Goal: Task Accomplishment & Management: Manage account settings

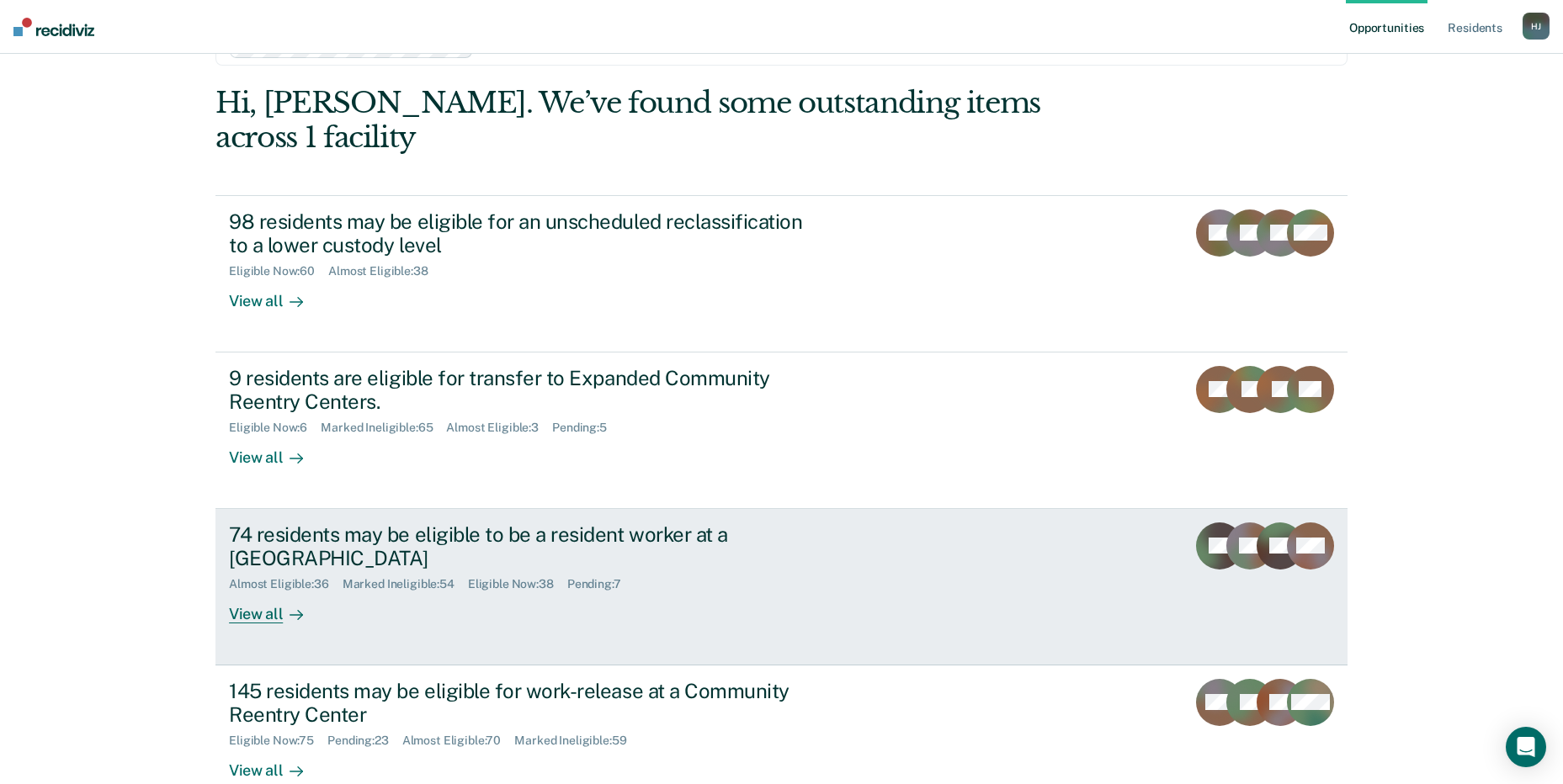
scroll to position [126, 0]
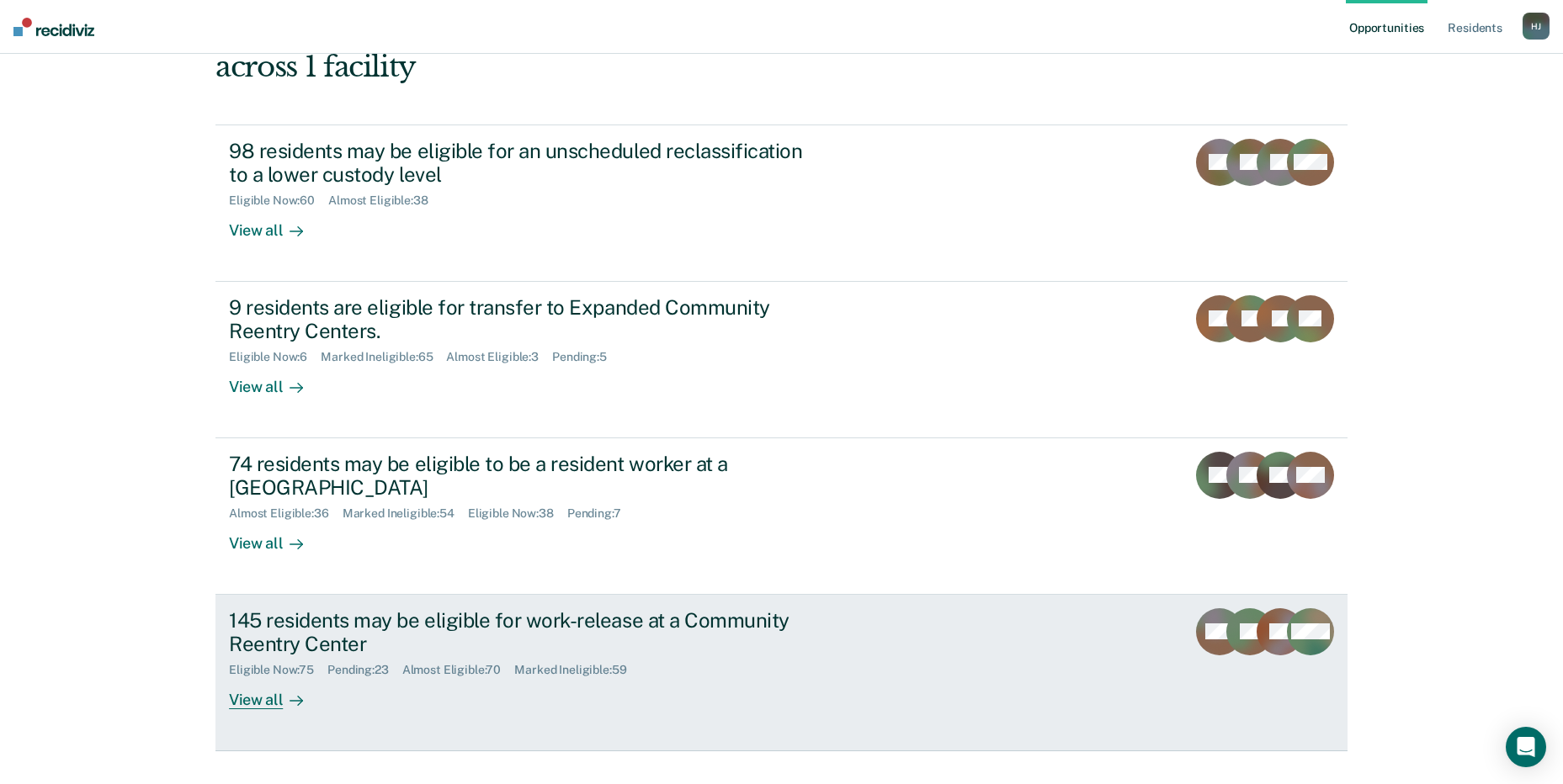
click at [545, 608] on div "145 residents may be eligible for work-release at a Community Reentry Center" at bounding box center [524, 633] width 590 height 49
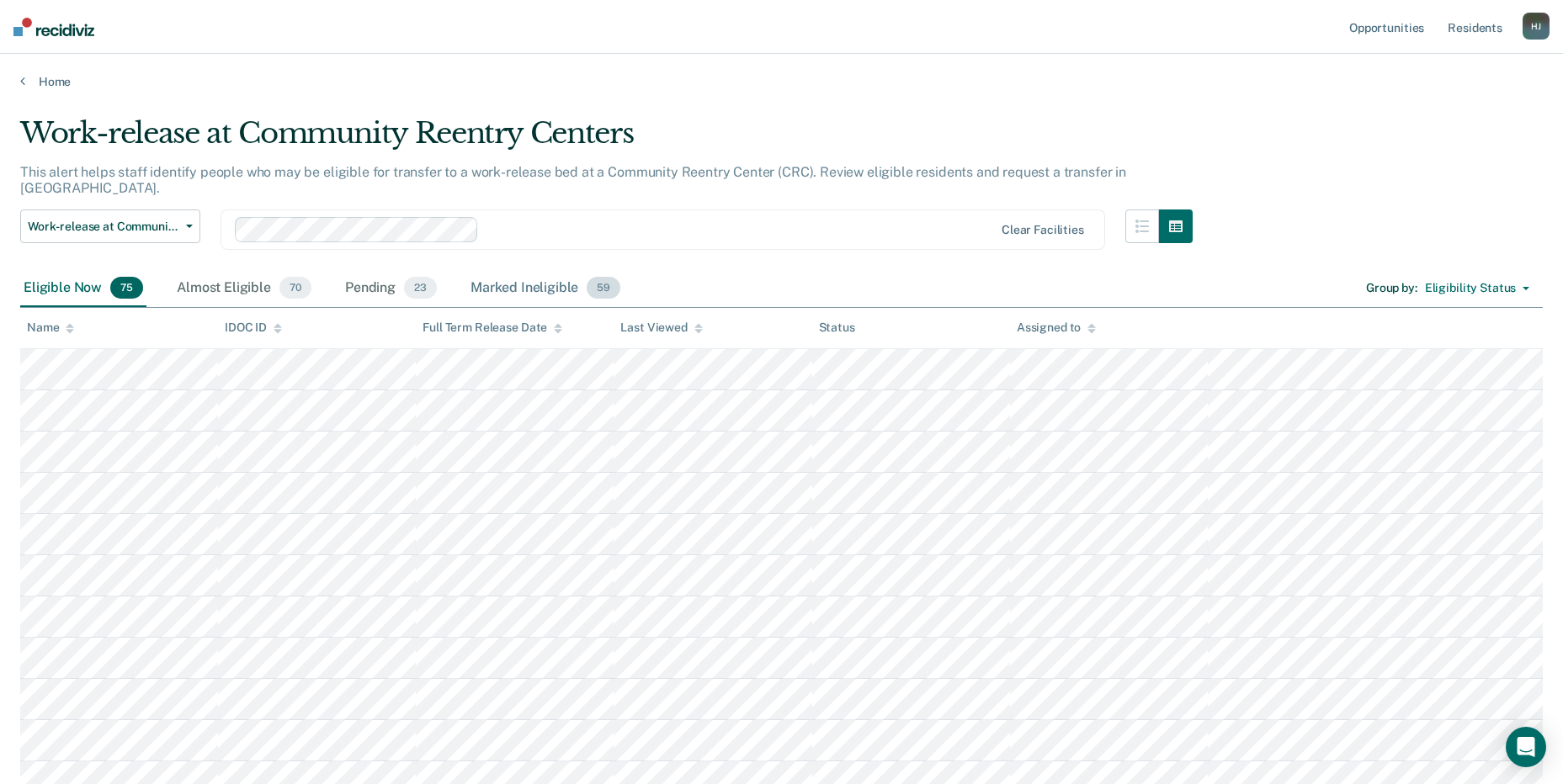
click at [529, 274] on div "Marked Ineligible 59" at bounding box center [545, 288] width 156 height 37
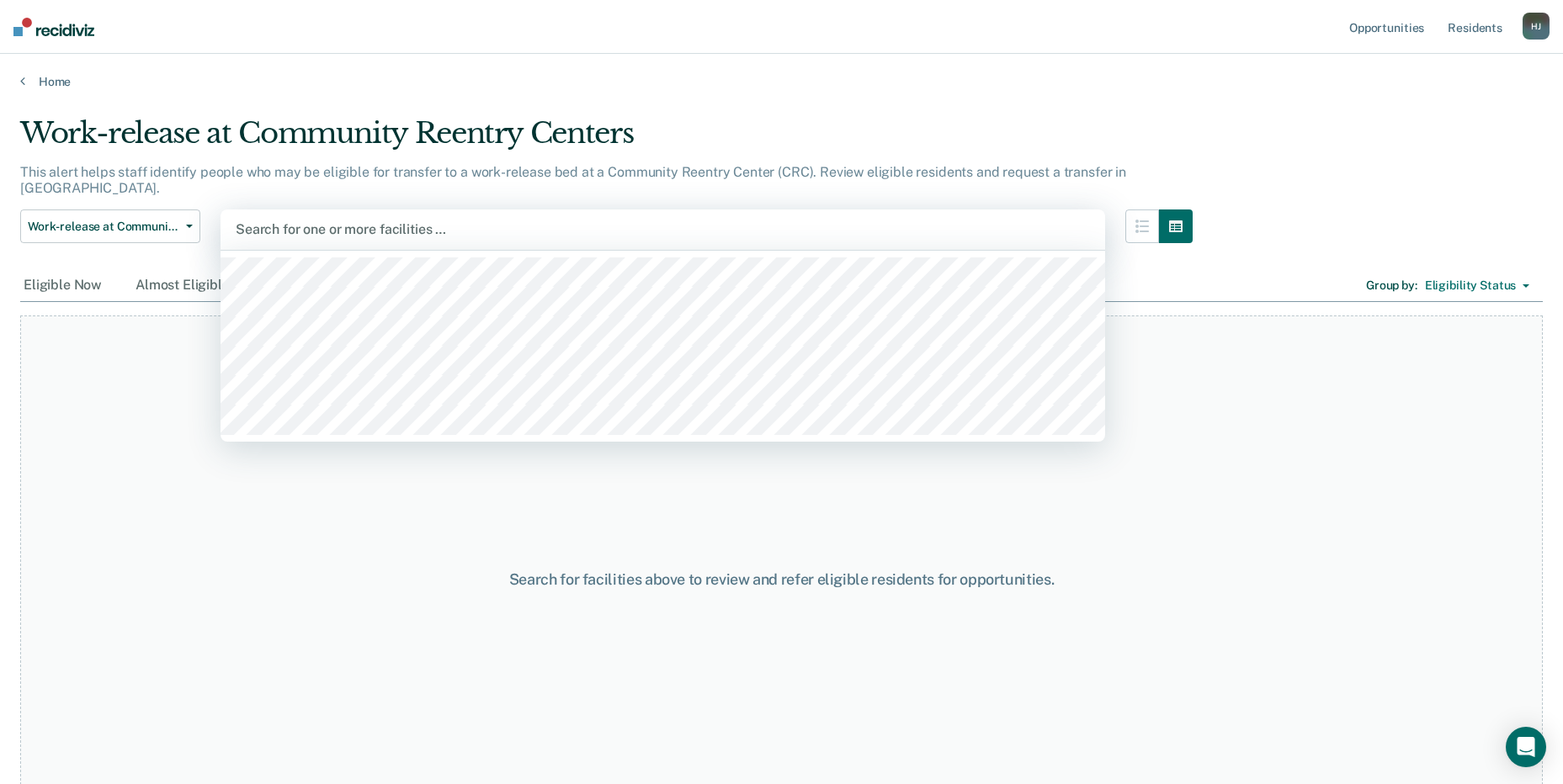
click at [481, 219] on div at bounding box center [662, 228] width 854 height 19
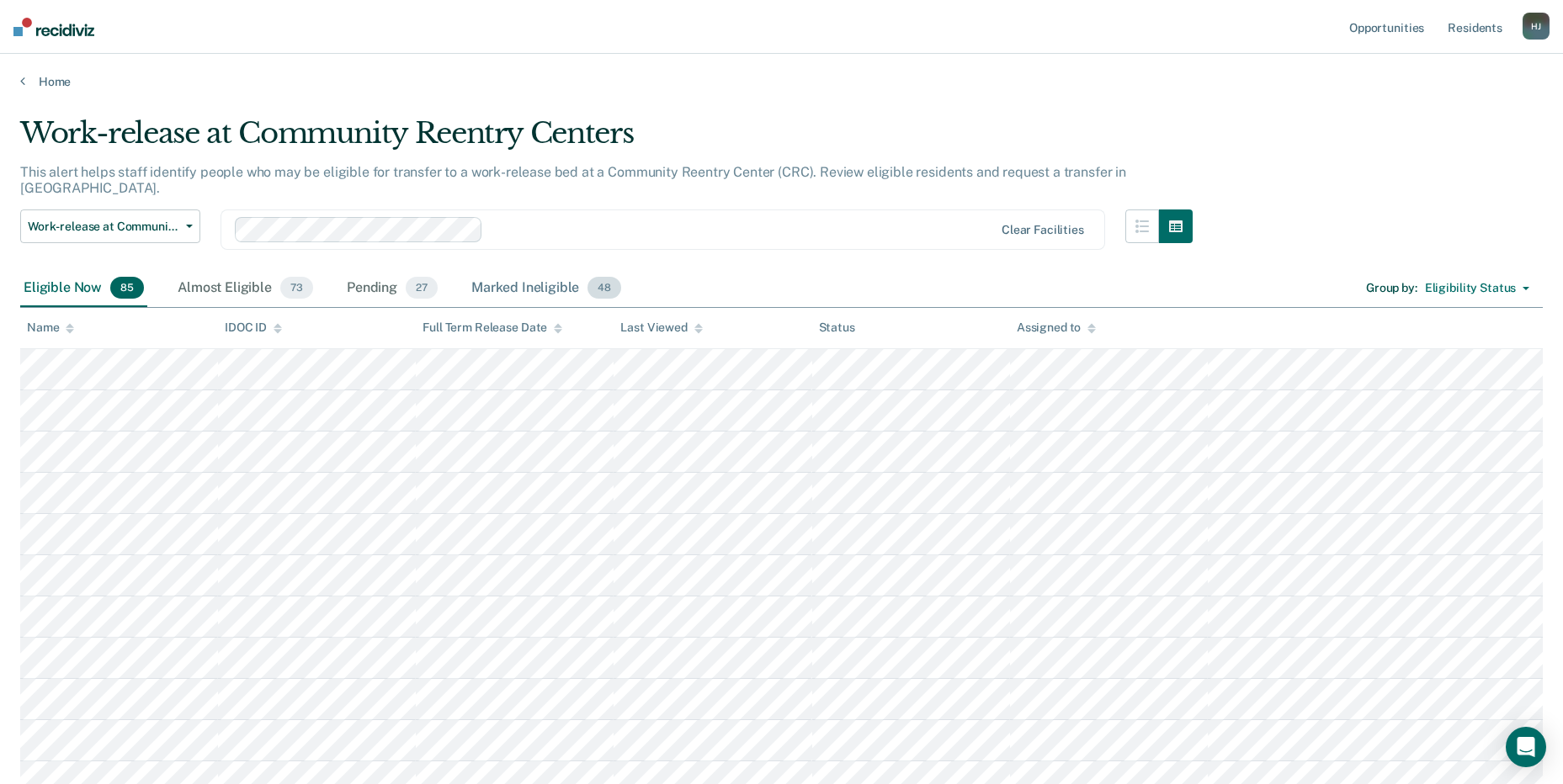
click at [497, 270] on div "Marked Ineligible 48" at bounding box center [546, 288] width 156 height 37
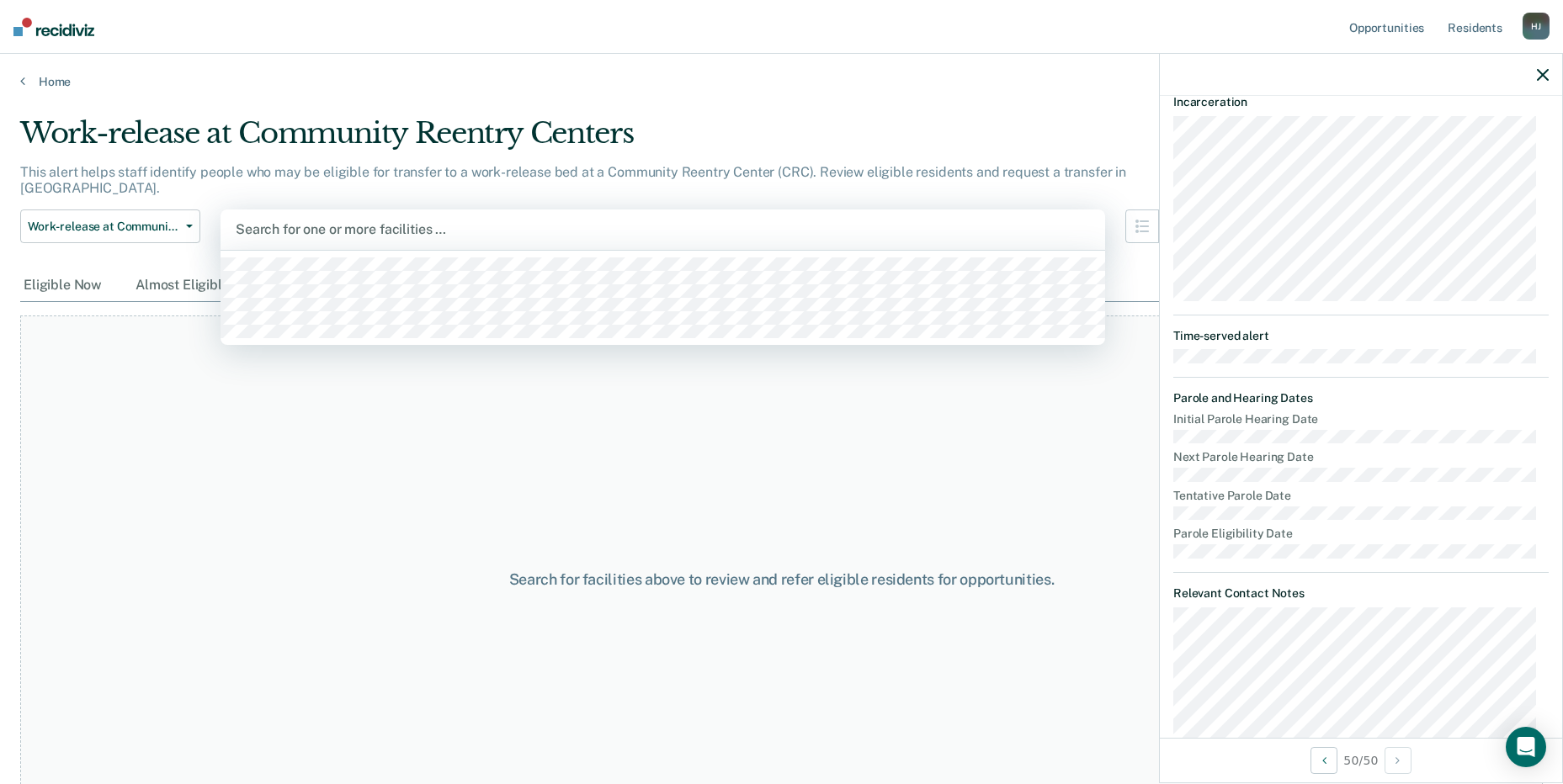
click at [459, 219] on div at bounding box center [662, 228] width 854 height 19
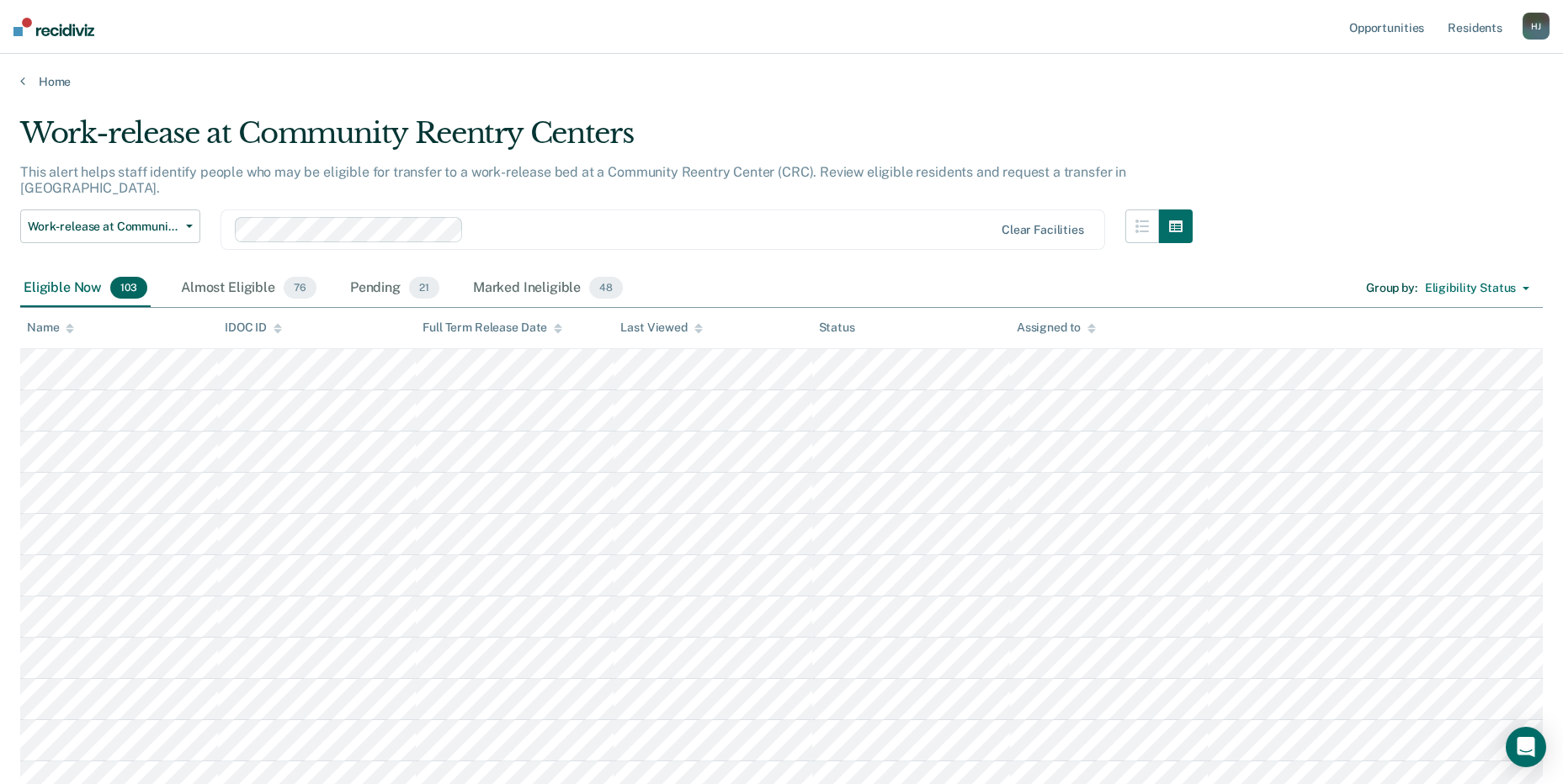
click at [483, 277] on div "Marked Ineligible 48" at bounding box center [548, 288] width 156 height 37
click at [489, 276] on div "Marked Ineligible 48" at bounding box center [548, 288] width 156 height 37
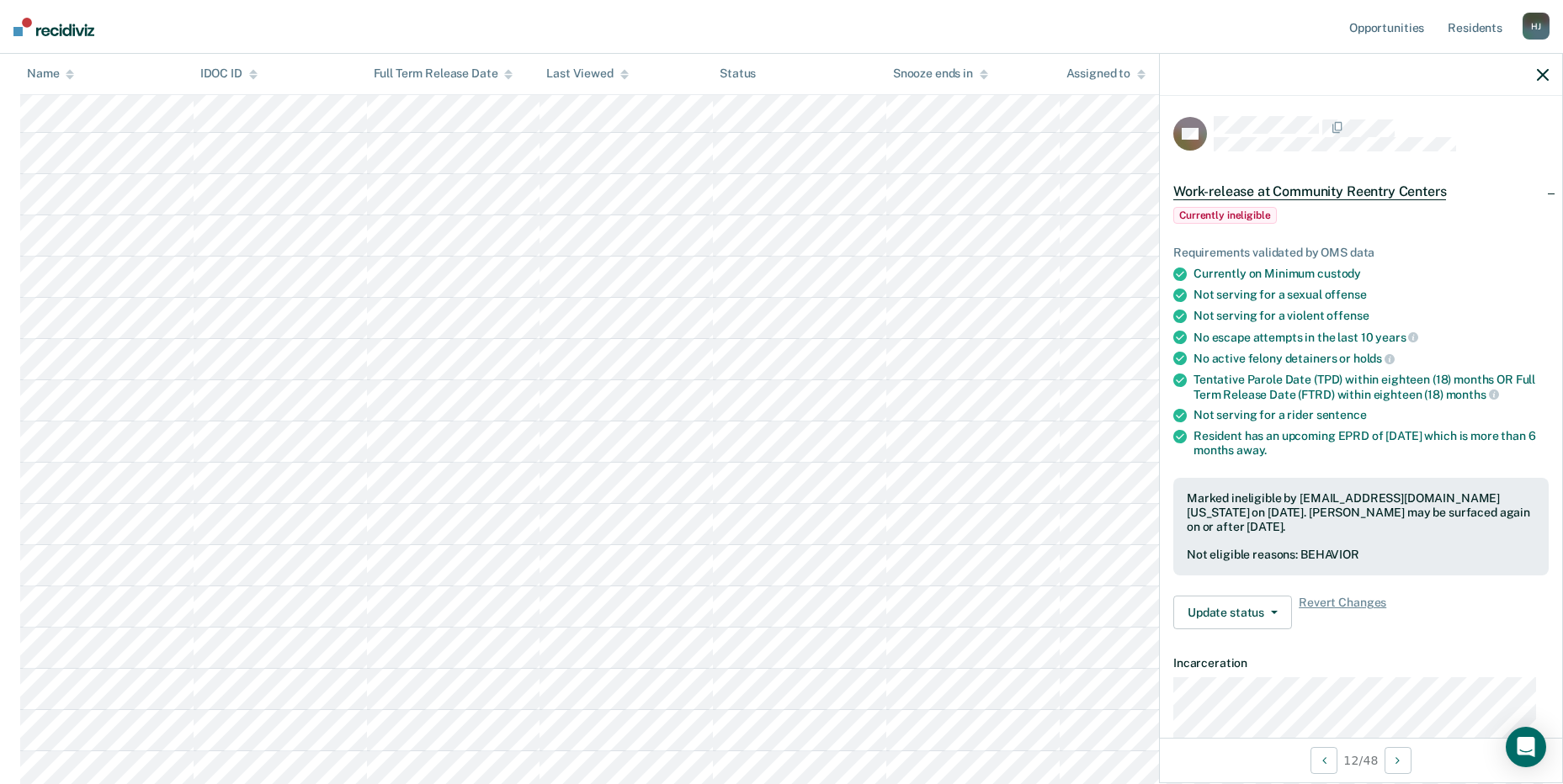
scroll to position [168, 0]
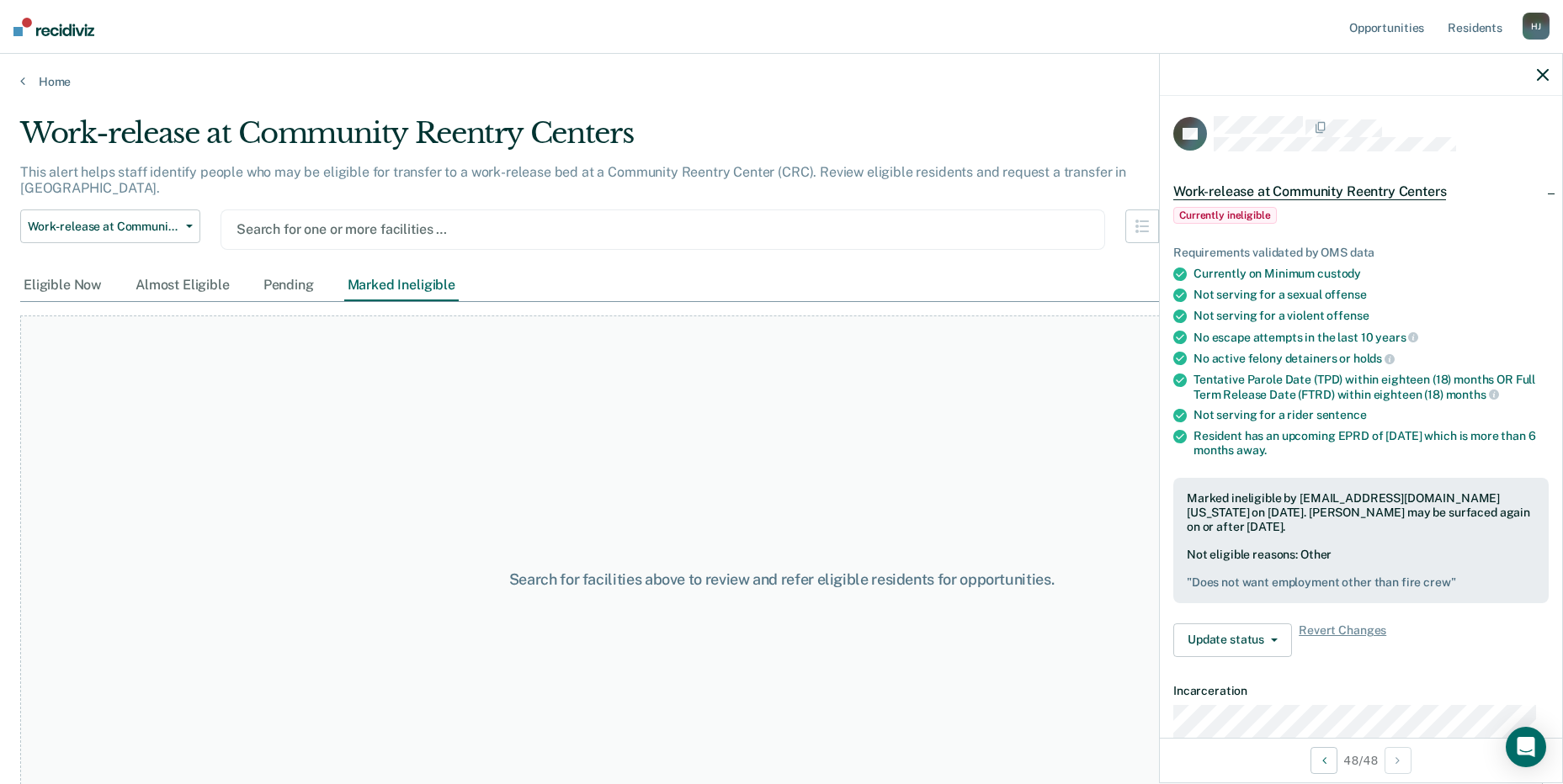
click at [338, 218] on div "Search for one or more facilities …" at bounding box center [662, 229] width 856 height 23
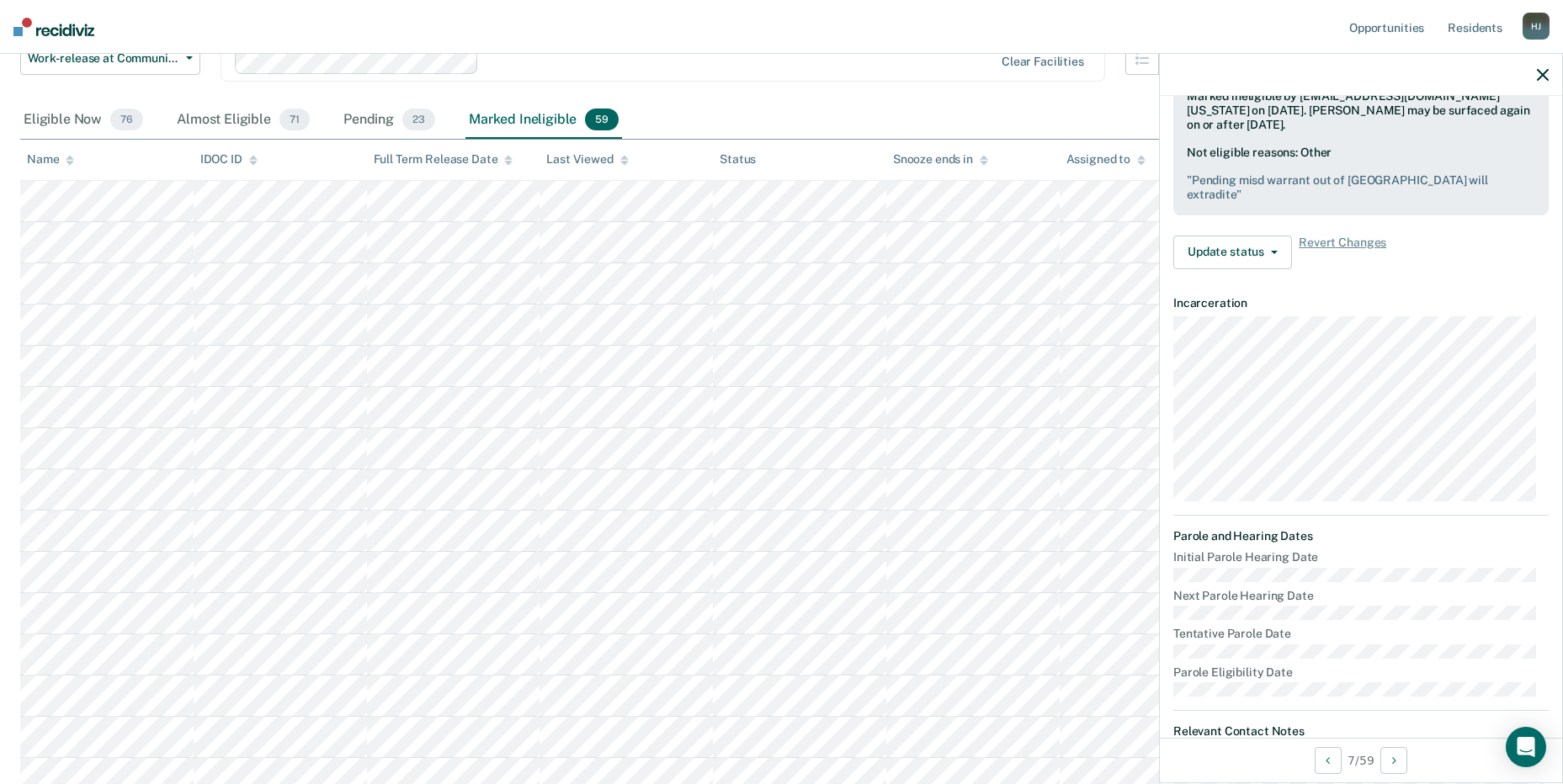
scroll to position [589, 0]
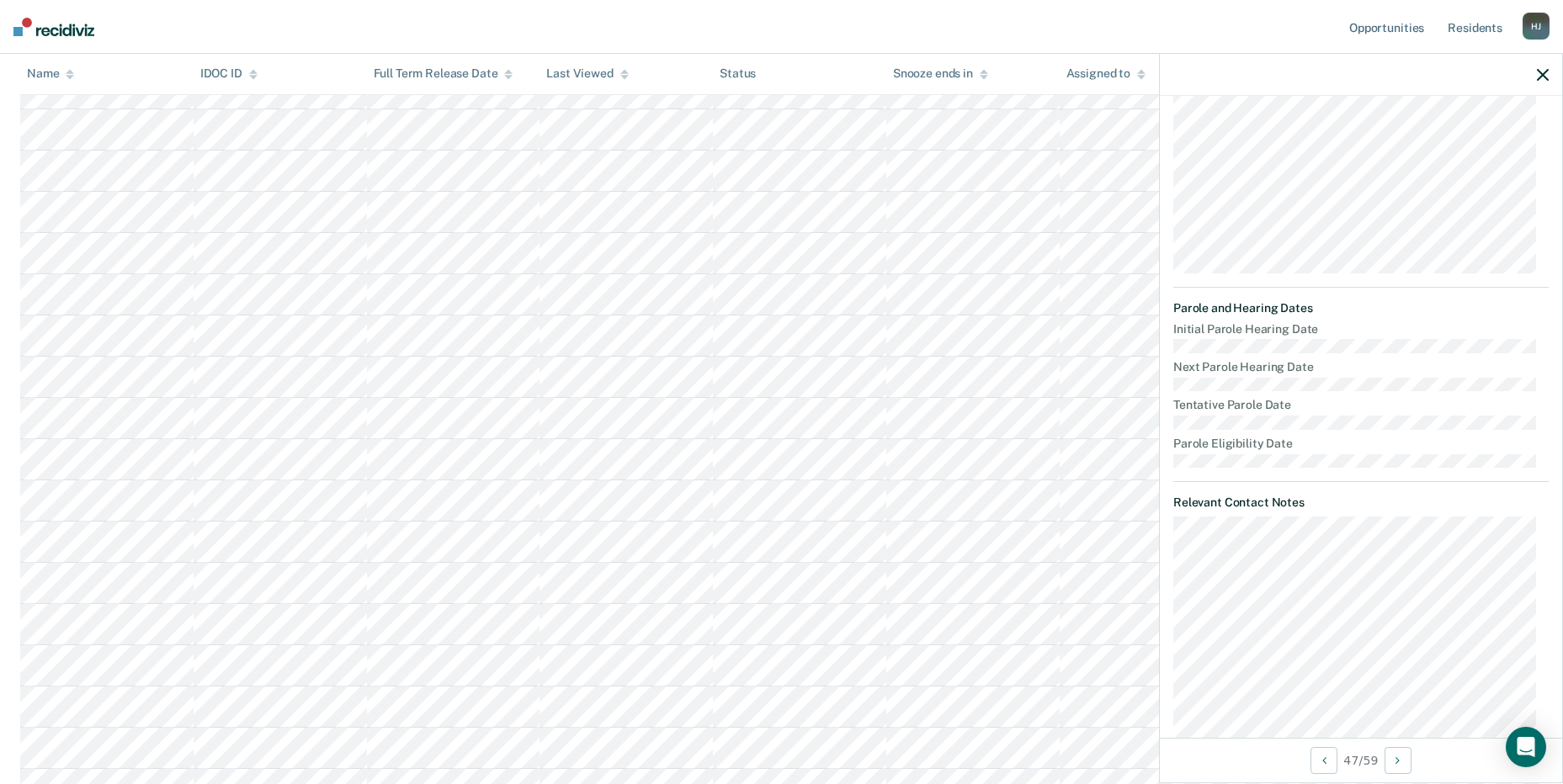
scroll to position [561, 0]
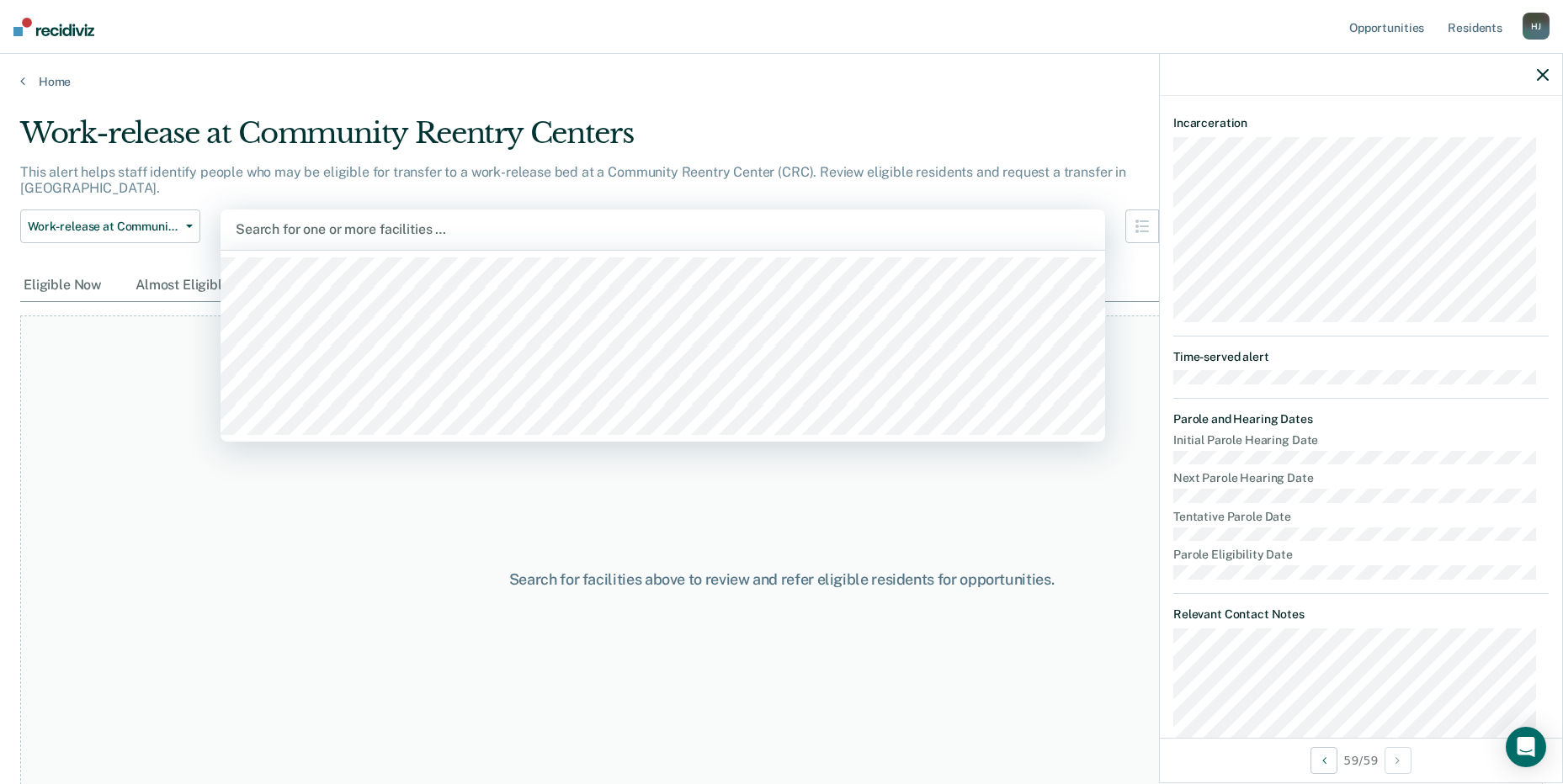
click at [376, 219] on div at bounding box center [662, 228] width 854 height 19
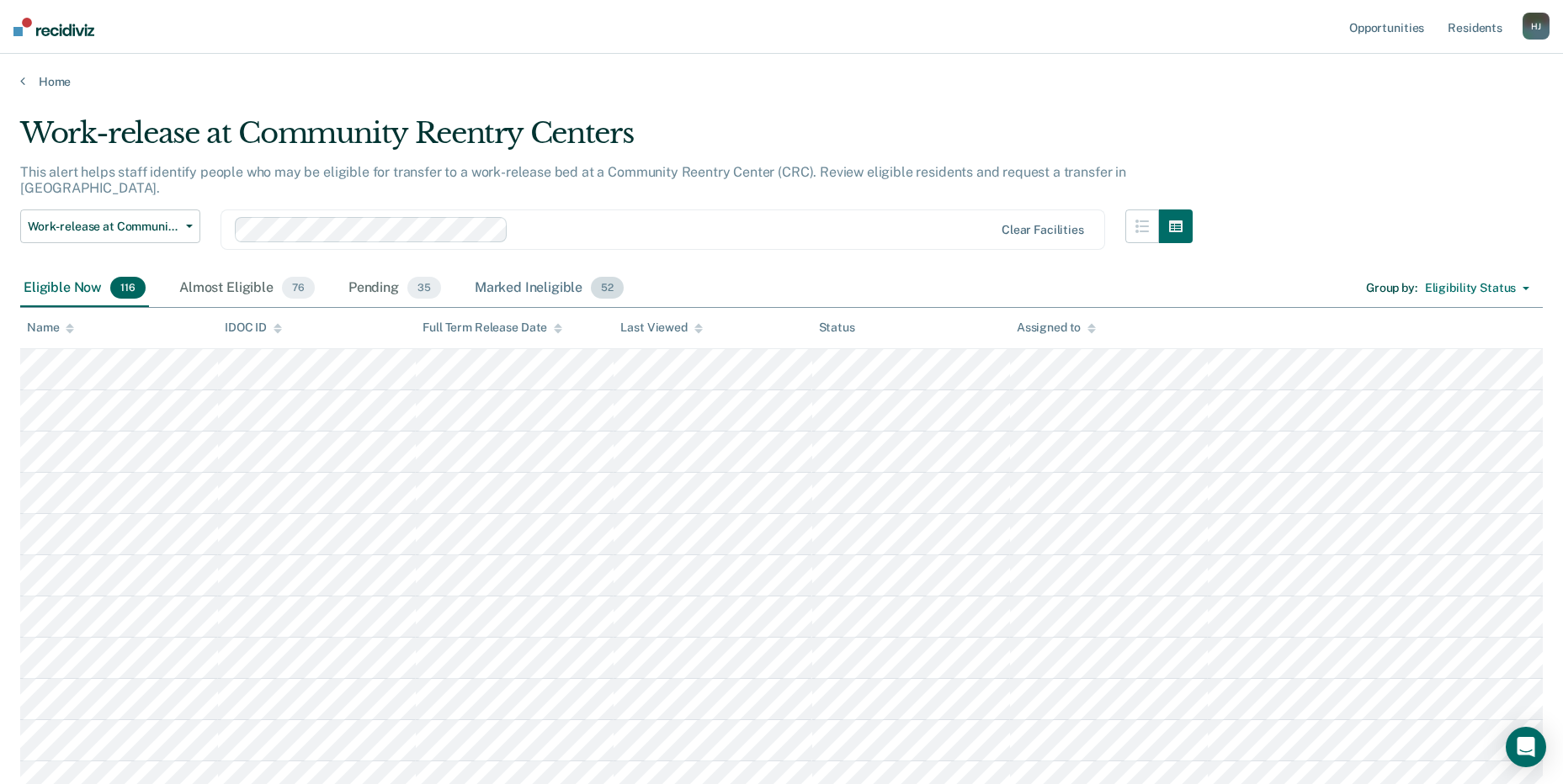
click at [498, 270] on div "Marked Ineligible 52" at bounding box center [549, 288] width 156 height 37
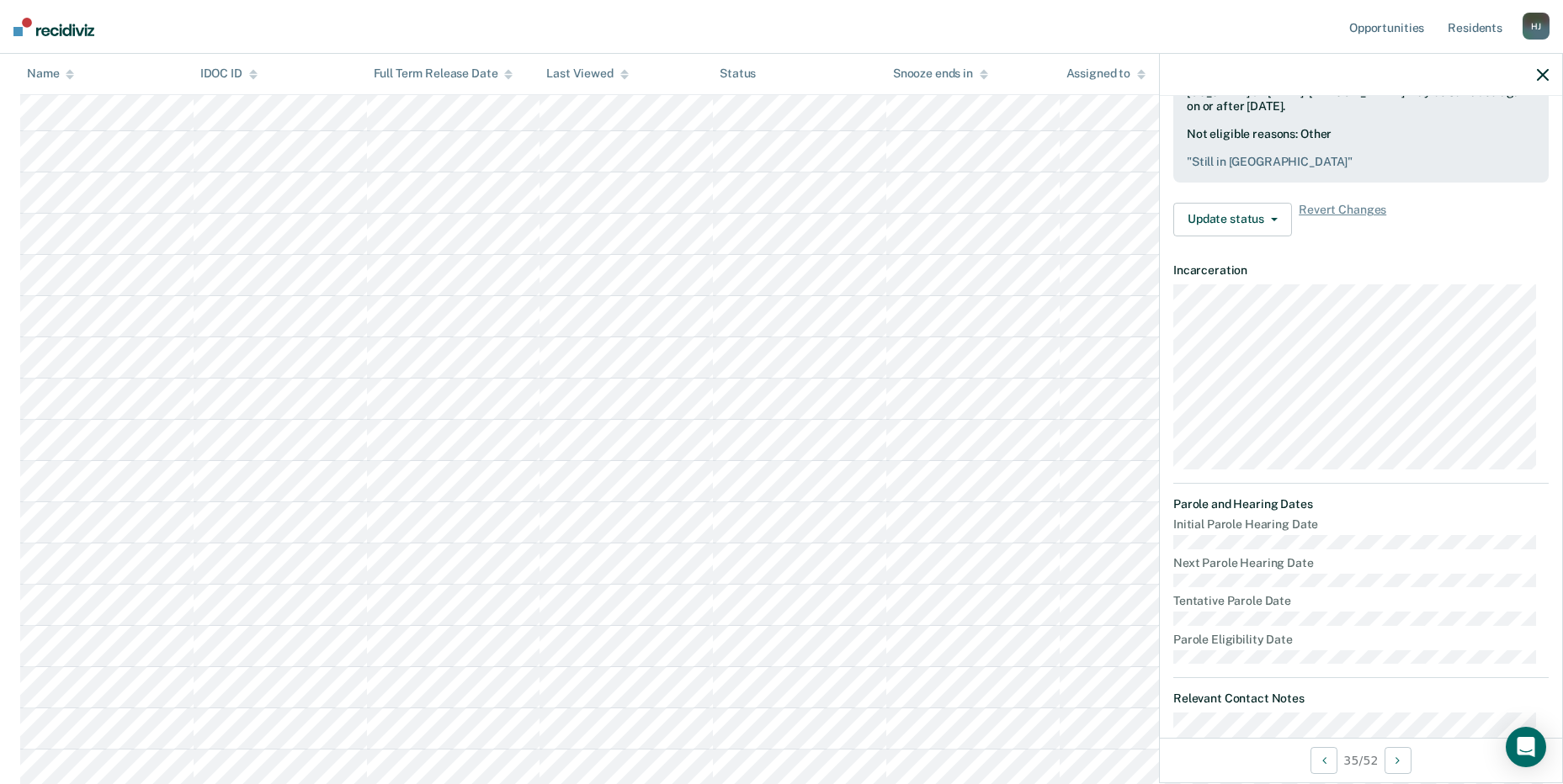
scroll to position [1178, 0]
